Goal: Transaction & Acquisition: Purchase product/service

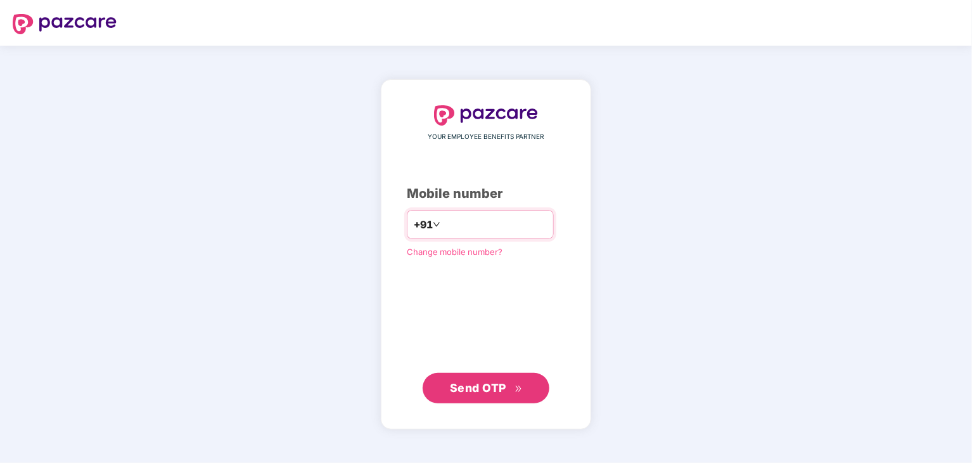
click at [451, 219] on input "number" at bounding box center [495, 224] width 104 height 20
type input "**********"
click at [466, 383] on span "Send OTP" at bounding box center [478, 387] width 56 height 13
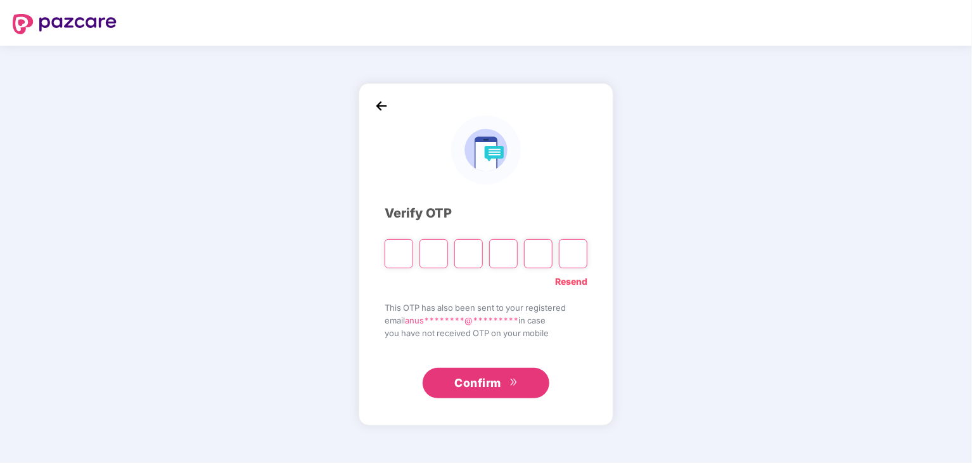
type input "*"
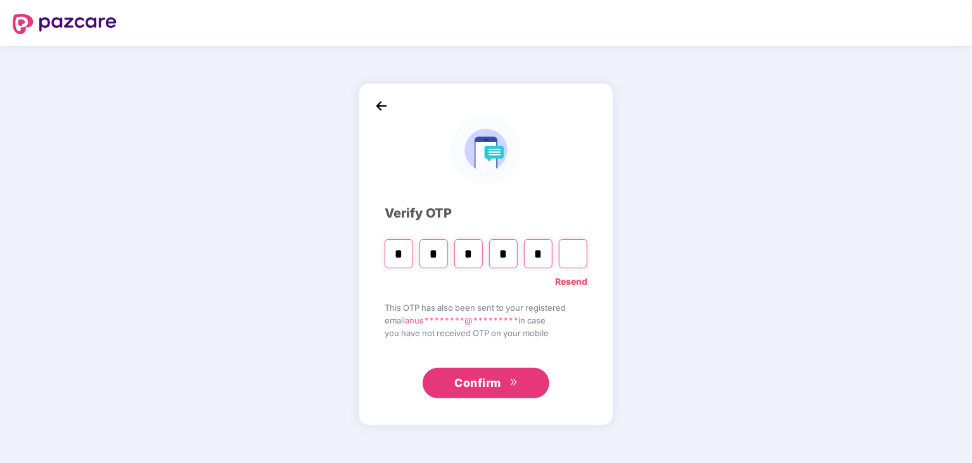
type input "*"
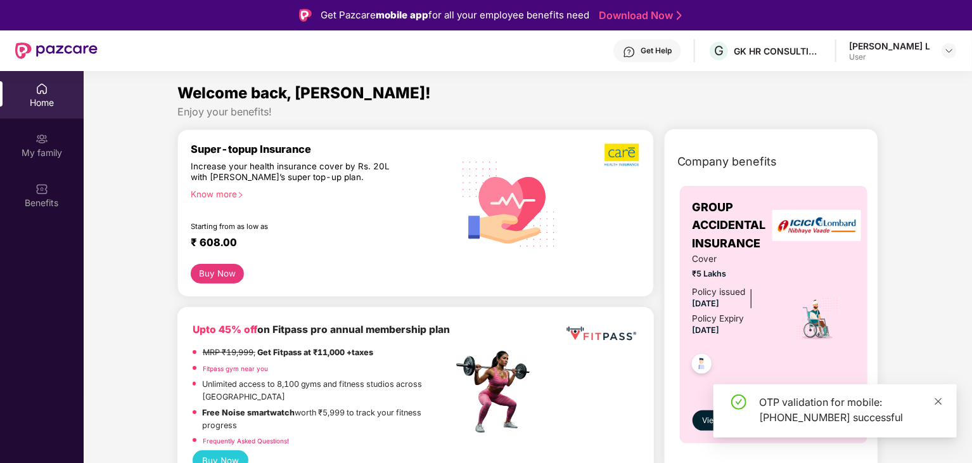
click at [941, 399] on icon "close" at bounding box center [938, 400] width 7 height 7
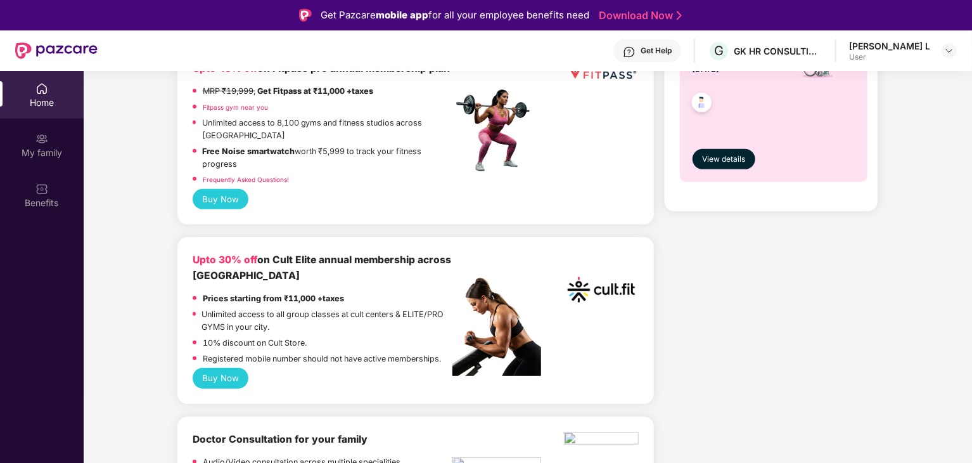
scroll to position [317, 0]
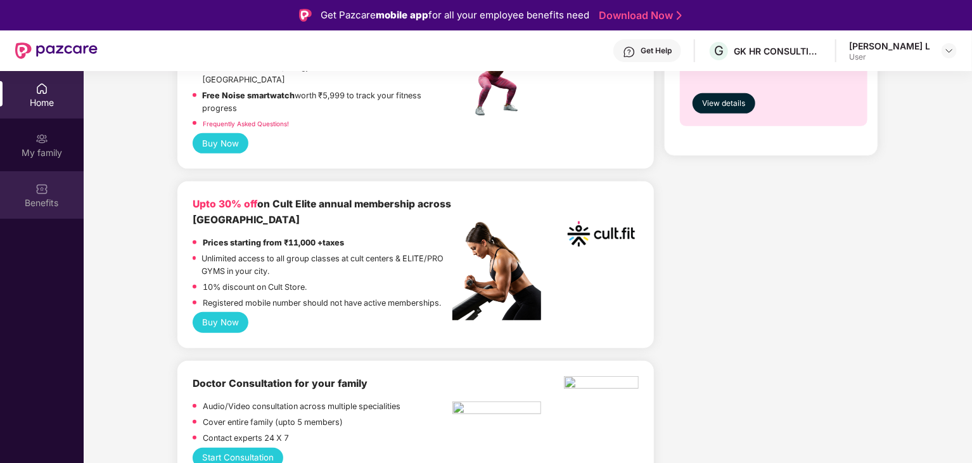
click at [41, 191] on img at bounding box center [41, 188] width 13 height 13
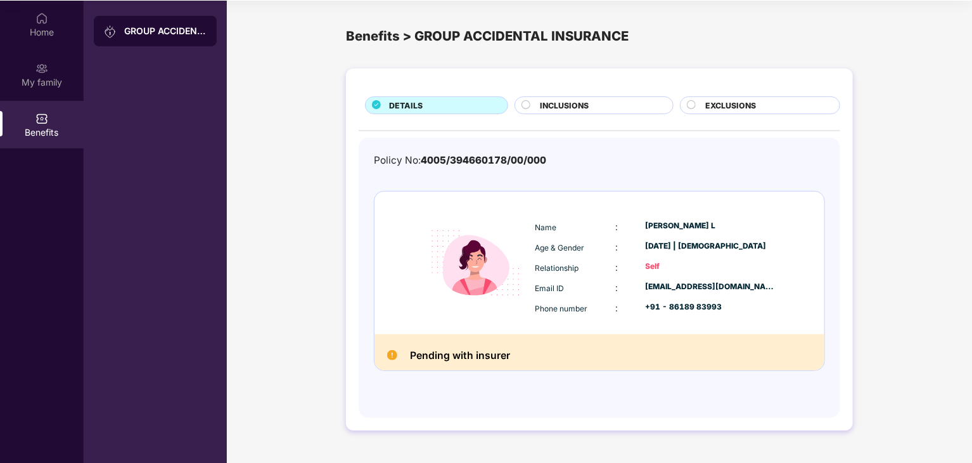
scroll to position [71, 0]
click at [565, 102] on span "INCLUSIONS" at bounding box center [564, 105] width 49 height 12
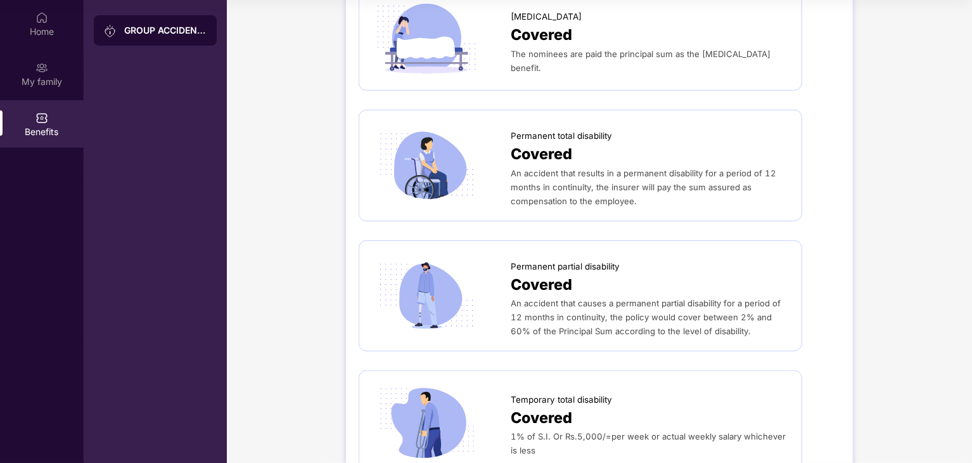
scroll to position [0, 0]
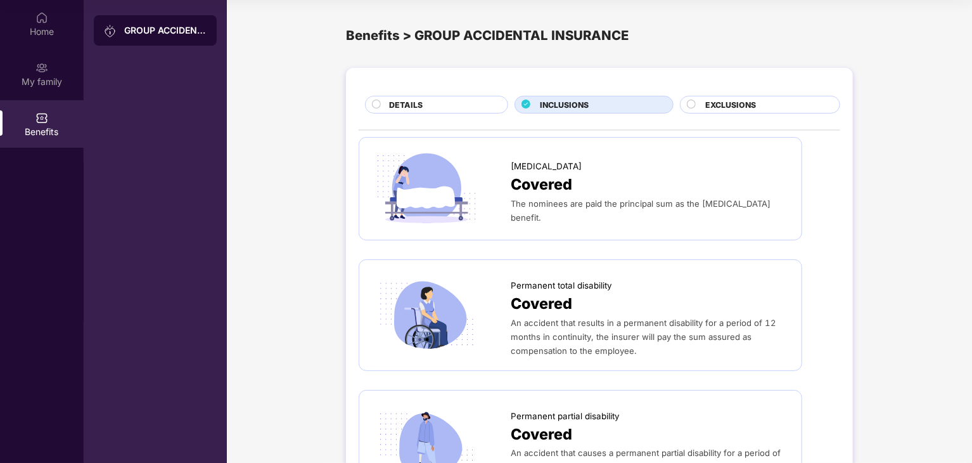
click at [692, 103] on circle at bounding box center [691, 104] width 8 height 8
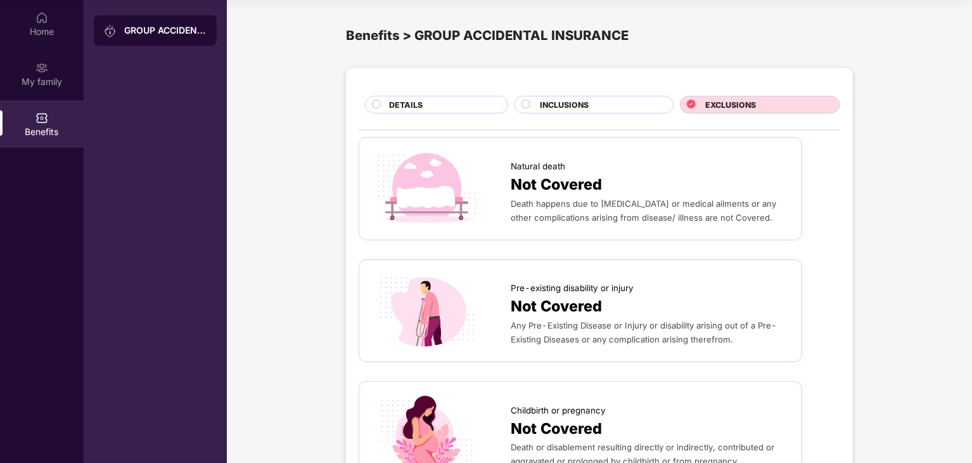
click at [524, 107] on circle at bounding box center [526, 104] width 8 height 8
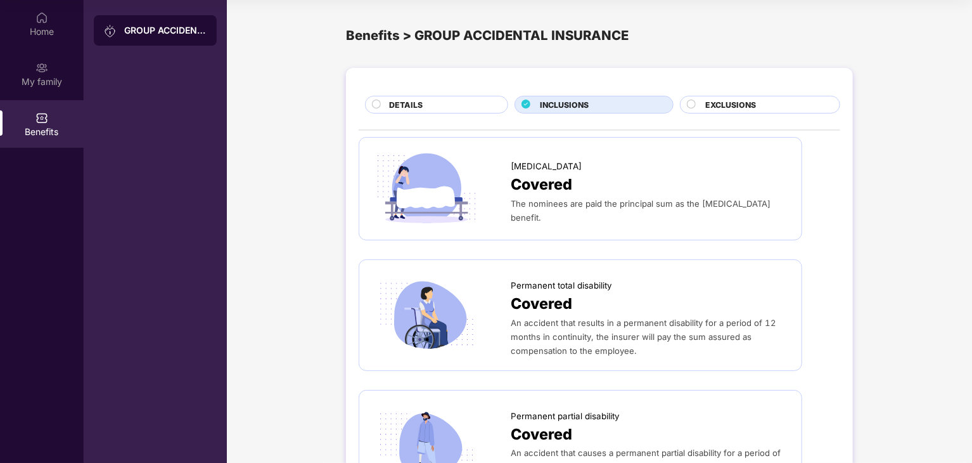
click at [375, 102] on circle at bounding box center [377, 104] width 8 height 8
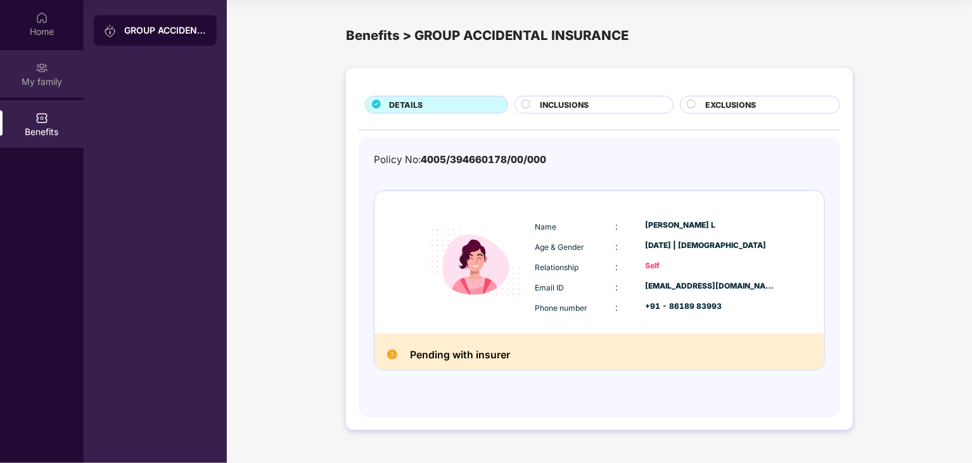
click at [37, 77] on div "My family" at bounding box center [42, 81] width 84 height 13
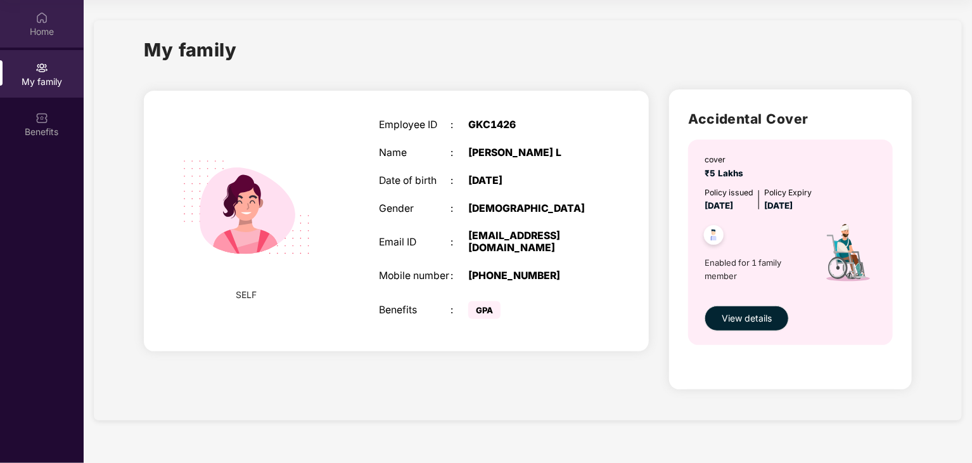
click at [37, 13] on img at bounding box center [41, 17] width 13 height 13
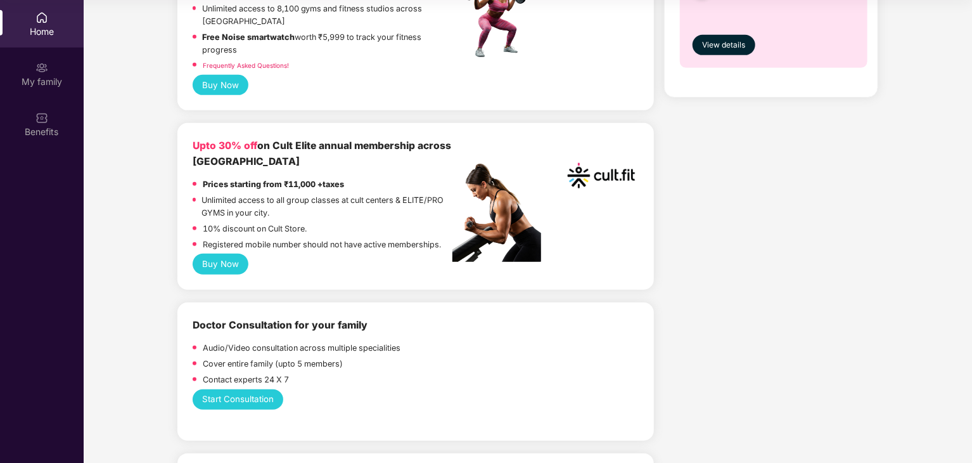
scroll to position [380, 0]
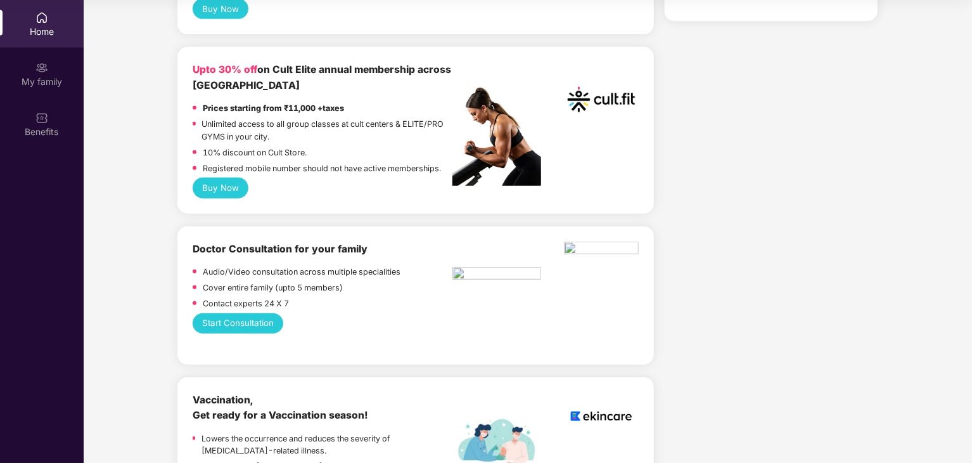
click at [213, 188] on button "Buy Now" at bounding box center [221, 187] width 56 height 20
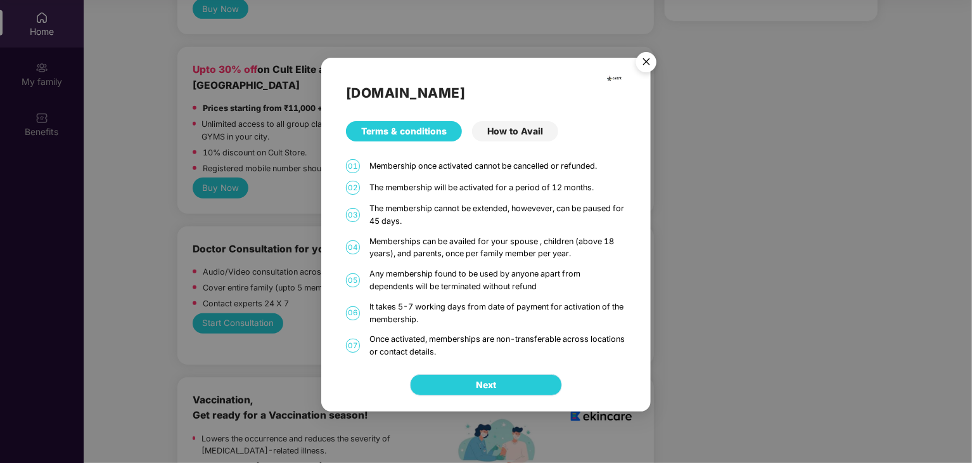
click at [489, 383] on span "Next" at bounding box center [486, 385] width 20 height 14
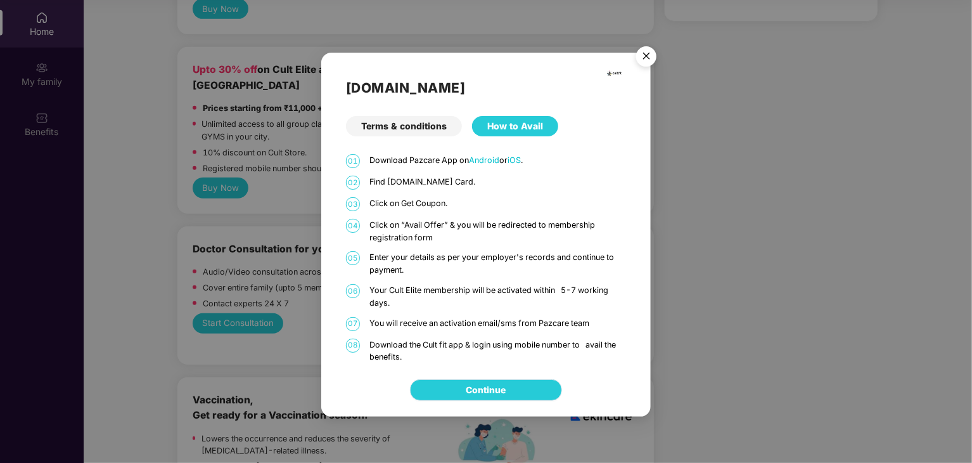
click at [498, 388] on link "Continue" at bounding box center [486, 390] width 40 height 14
click at [411, 124] on div "Terms & conditions" at bounding box center [404, 126] width 116 height 20
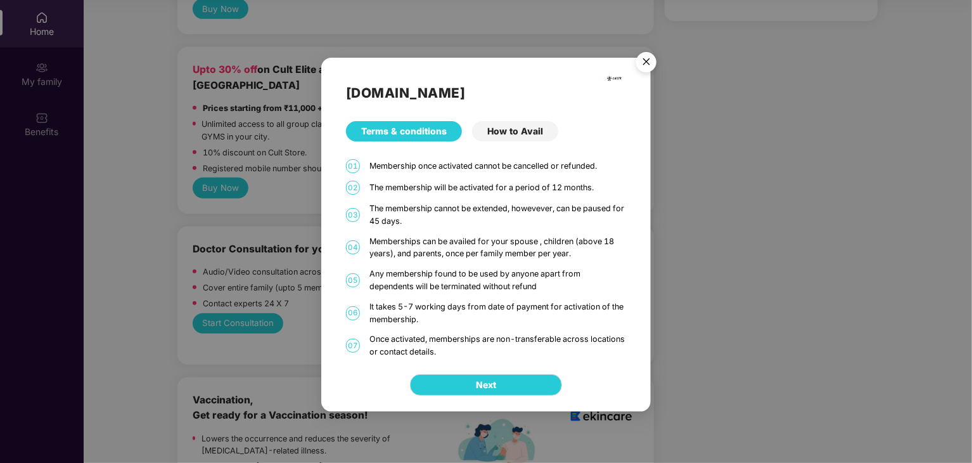
click at [646, 67] on img "Close" at bounding box center [646, 63] width 35 height 35
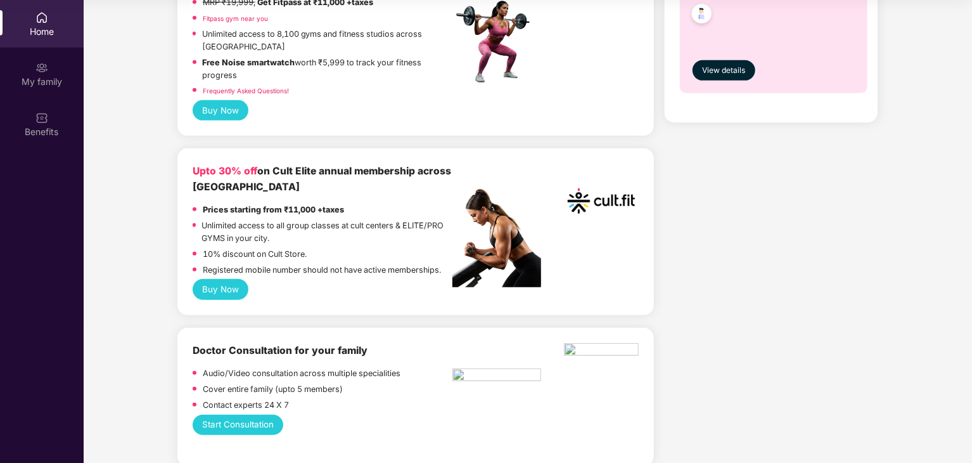
scroll to position [190, 0]
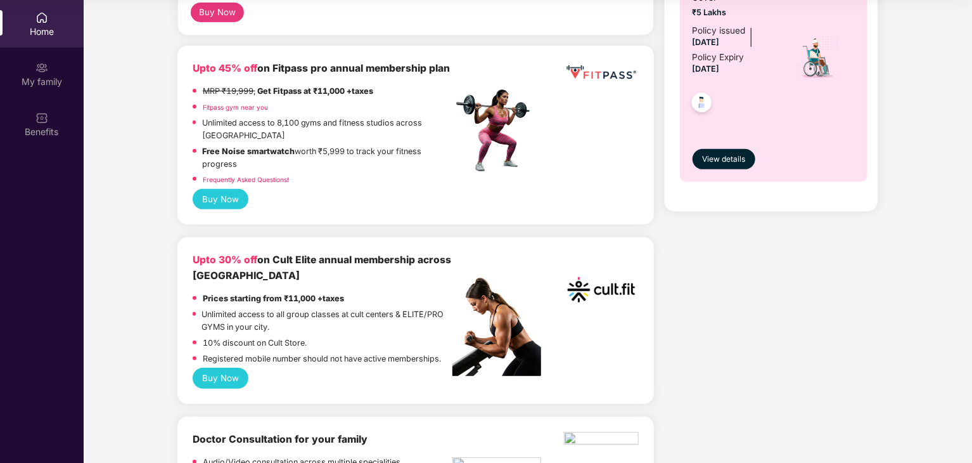
click at [215, 203] on button "Buy Now" at bounding box center [221, 199] width 56 height 20
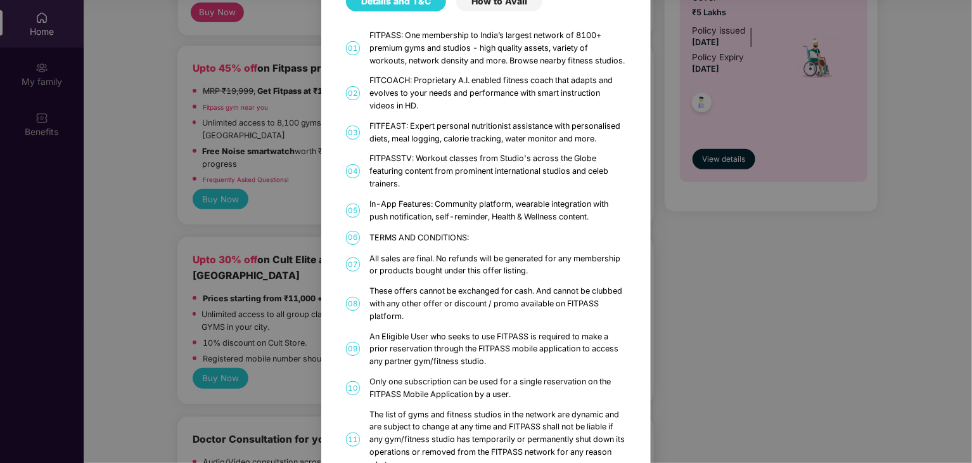
scroll to position [0, 0]
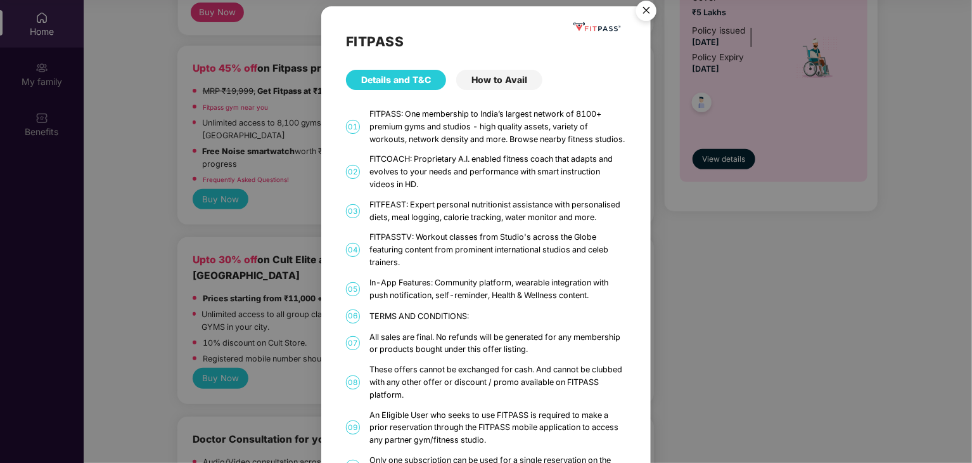
click at [487, 78] on div "How to Avail" at bounding box center [499, 80] width 86 height 20
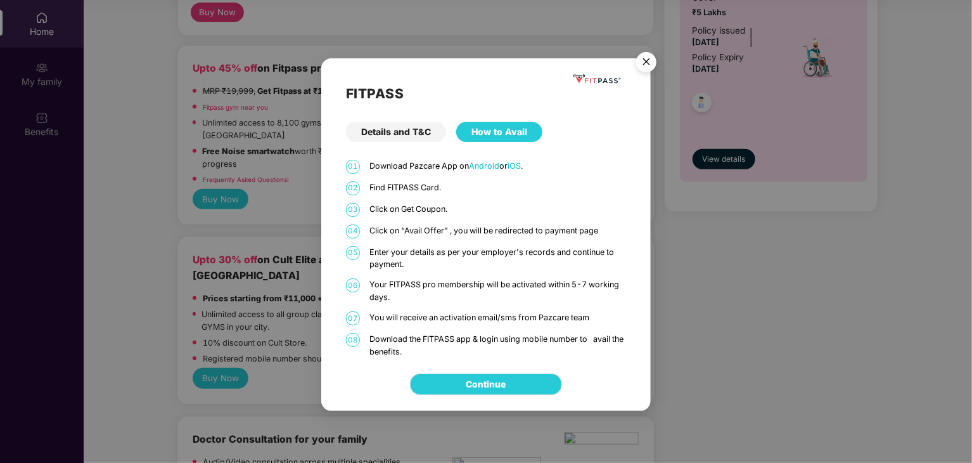
click at [641, 61] on img "Close" at bounding box center [646, 63] width 35 height 35
